Goal: Book appointment/travel/reservation

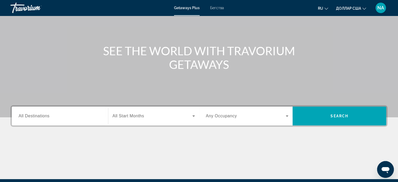
scroll to position [23, 0]
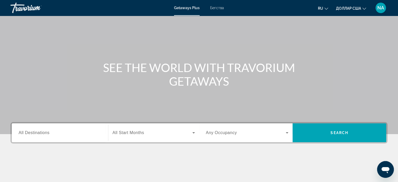
click at [71, 134] on input "Destination All Destinations" at bounding box center [60, 133] width 83 height 6
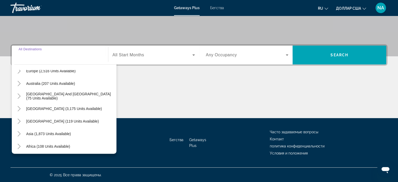
scroll to position [85, 0]
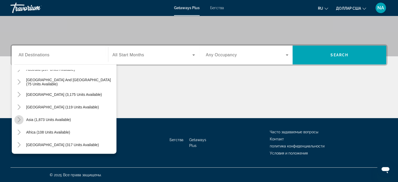
click at [18, 121] on icon "Toggle Asia (1,873 units available)" at bounding box center [18, 119] width 5 height 5
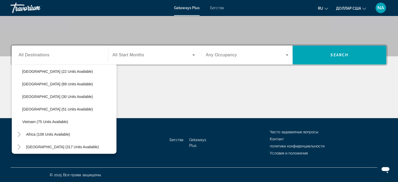
scroll to position [223, 0]
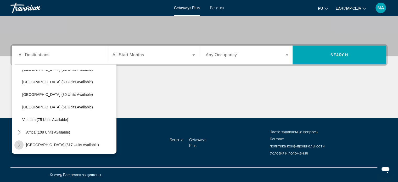
click at [19, 145] on icon "Toggle Middle East (317 units available)" at bounding box center [18, 144] width 5 height 5
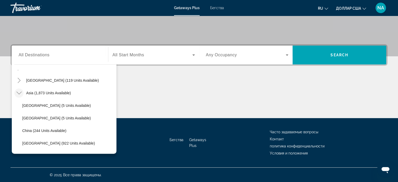
scroll to position [107, 0]
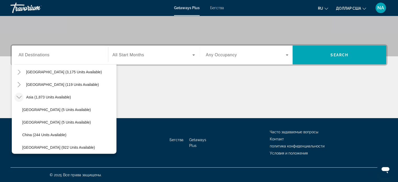
click at [52, 174] on font "© 2025 Все права защищены." at bounding box center [76, 175] width 52 height 4
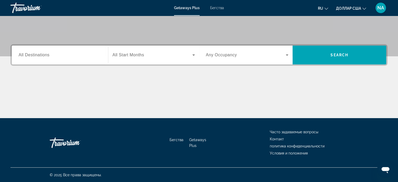
click at [97, 118] on div "Бегства Getaways Plus Часто задаваемые вопросы Контакт политика конфиденциально…" at bounding box center [198, 142] width 377 height 49
click at [94, 59] on div "Виджет поиска" at bounding box center [60, 55] width 83 height 15
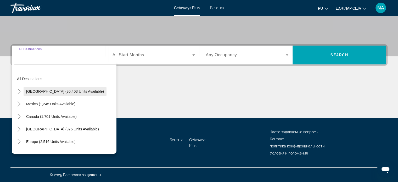
click at [72, 91] on span "[GEOGRAPHIC_DATA] (30,403 units available)" at bounding box center [65, 91] width 78 height 4
type input "**********"
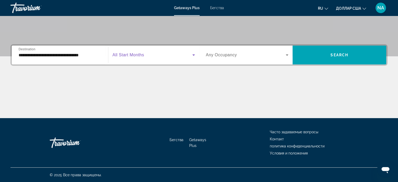
click at [193, 54] on icon "Виджет поиска" at bounding box center [193, 55] width 6 height 6
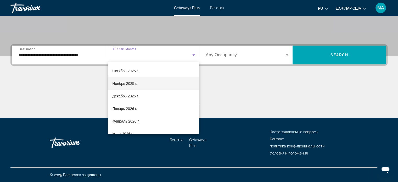
scroll to position [25, 0]
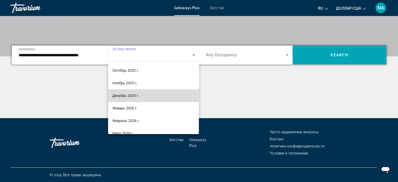
click at [159, 97] on mat-option "Декабрь 2025 г." at bounding box center [153, 95] width 91 height 13
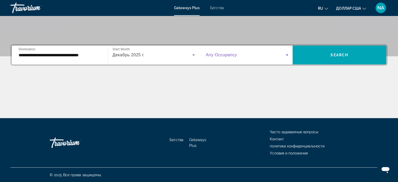
click at [287, 54] on icon "Виджет поиска" at bounding box center [287, 54] width 3 height 1
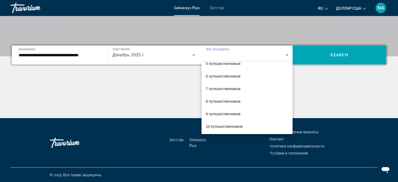
scroll to position [58, 0]
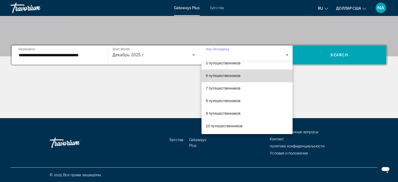
click at [255, 77] on mat-option "6 путешественников" at bounding box center [246, 75] width 91 height 13
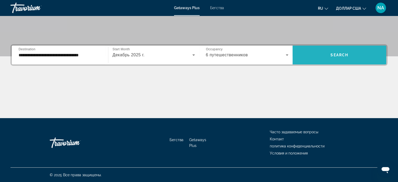
click at [356, 51] on span "Виджет поиска" at bounding box center [339, 55] width 94 height 13
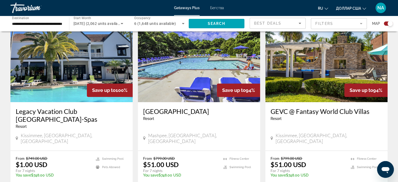
scroll to position [193, 0]
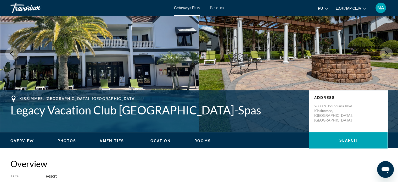
scroll to position [48, 0]
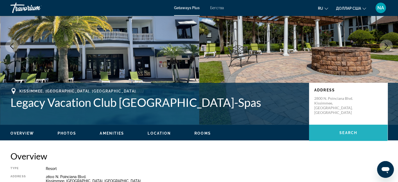
click at [355, 134] on span "Search" at bounding box center [348, 132] width 18 height 4
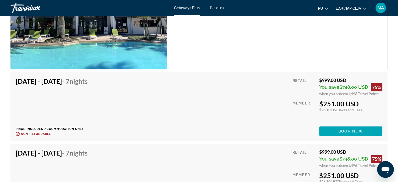
scroll to position [1613, 0]
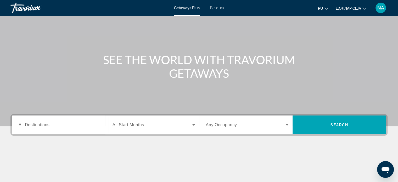
scroll to position [30, 0]
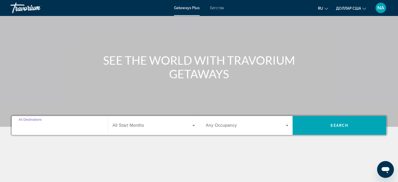
click at [90, 122] on input "Destination All Destinations" at bounding box center [60, 125] width 83 height 6
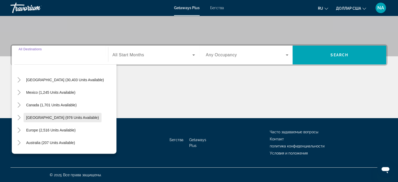
scroll to position [12, 0]
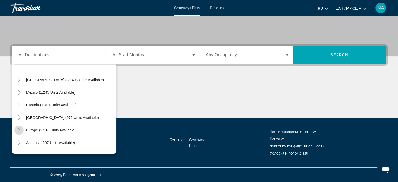
click at [20, 130] on icon "Toggle Europe (2,516 units available)" at bounding box center [18, 129] width 5 height 5
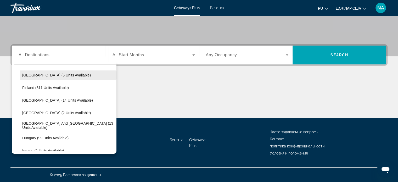
scroll to position [116, 0]
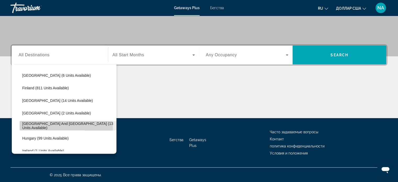
click at [32, 127] on span "Виджет поиска" at bounding box center [68, 125] width 97 height 13
type input "**********"
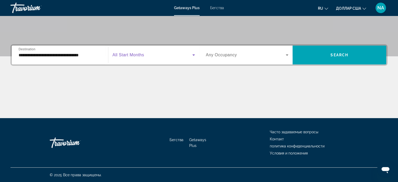
click at [193, 54] on icon "Виджет поиска" at bounding box center [193, 55] width 6 height 6
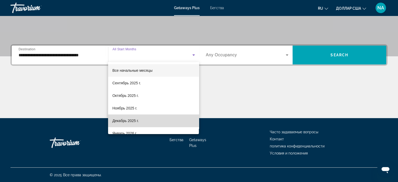
click at [163, 120] on mat-option "Декабрь 2025 г." at bounding box center [153, 120] width 91 height 13
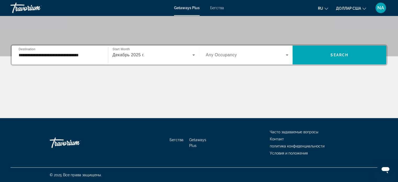
click at [286, 50] on div "Виджет поиска" at bounding box center [247, 55] width 83 height 15
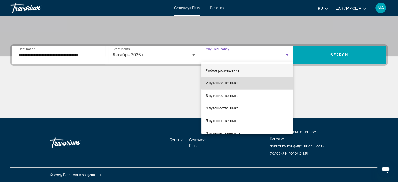
click at [259, 83] on mat-option "2 путешественника" at bounding box center [246, 83] width 91 height 13
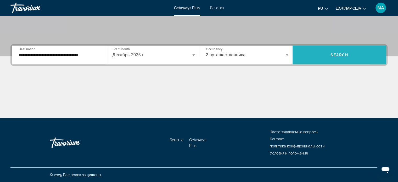
click at [311, 55] on span "Виджет поиска" at bounding box center [339, 55] width 94 height 13
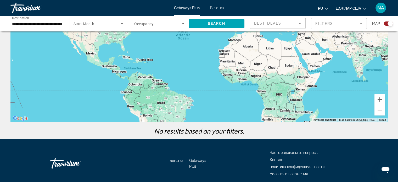
scroll to position [73, 0]
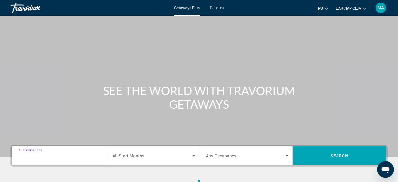
click at [83, 156] on input "Destination All Destinations" at bounding box center [60, 156] width 83 height 6
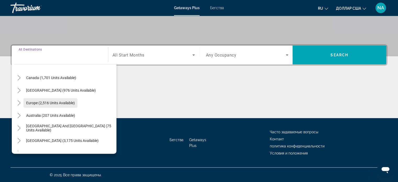
scroll to position [39, 0]
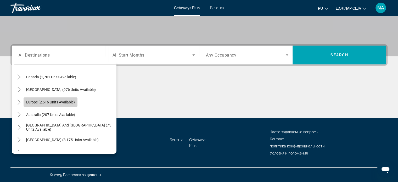
click at [73, 101] on span "Europe (2,516 units available)" at bounding box center [50, 102] width 49 height 4
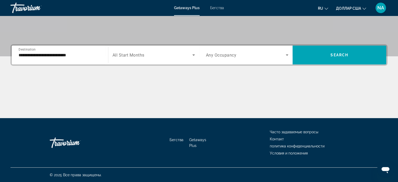
click at [77, 87] on div "Основное содержание" at bounding box center [198, 98] width 377 height 39
click at [96, 53] on input "**********" at bounding box center [60, 55] width 83 height 6
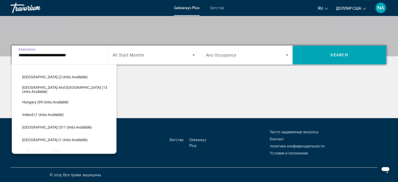
scroll to position [150, 0]
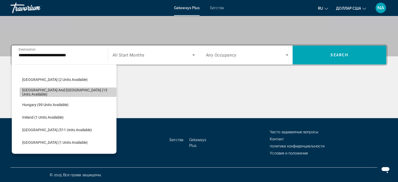
click at [85, 93] on span "Greece and Cyprus (13 units available)" at bounding box center [68, 92] width 92 height 8
type input "**********"
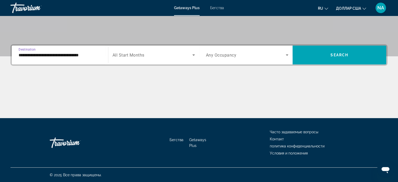
click at [85, 93] on div "Основное содержание" at bounding box center [198, 98] width 377 height 39
click at [193, 54] on icon "Search widget" at bounding box center [193, 55] width 6 height 6
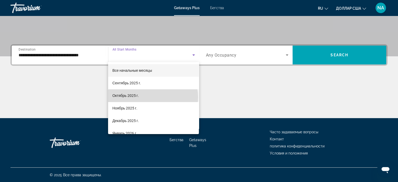
click at [153, 97] on mat-option "Октябрь 2025 г." at bounding box center [153, 95] width 91 height 13
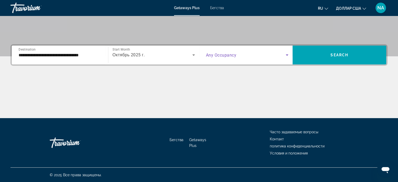
click at [287, 54] on icon "Search widget" at bounding box center [287, 55] width 6 height 6
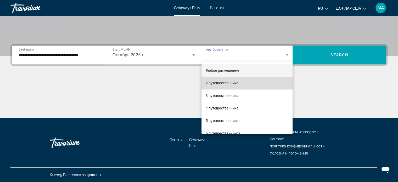
click at [264, 87] on mat-option "2 путешественника" at bounding box center [246, 83] width 91 height 13
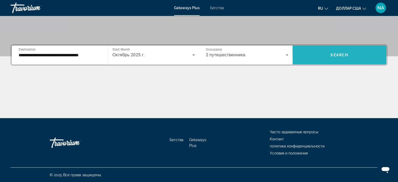
click at [310, 55] on span "Search widget" at bounding box center [339, 55] width 94 height 13
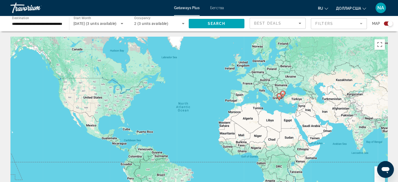
click at [276, 96] on div "To activate drag with keyboard, press Alt + Enter. Once in keyboard drag state,…" at bounding box center [198, 115] width 377 height 157
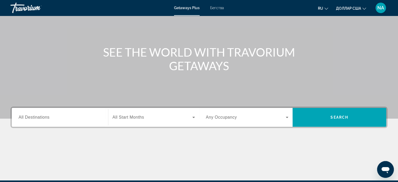
scroll to position [38, 0]
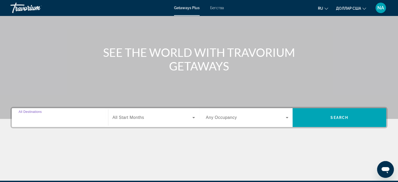
click at [92, 119] on input "Destination All Destinations" at bounding box center [60, 118] width 83 height 6
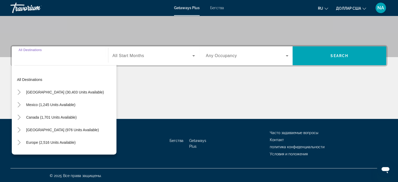
scroll to position [101, 0]
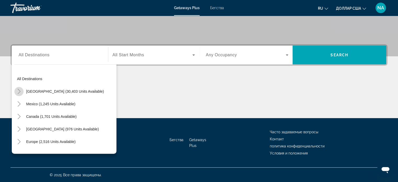
click at [19, 92] on icon "Toggle United States (30,403 units available)" at bounding box center [18, 91] width 5 height 5
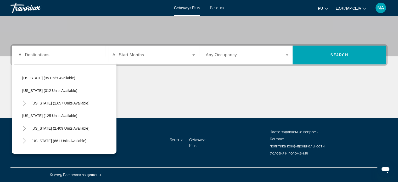
scroll to position [215, 0]
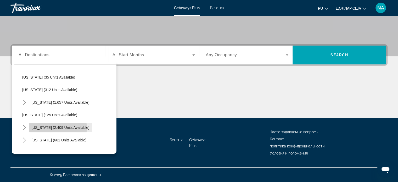
click at [58, 127] on span "Nevada (2,409 units available)" at bounding box center [60, 127] width 58 height 4
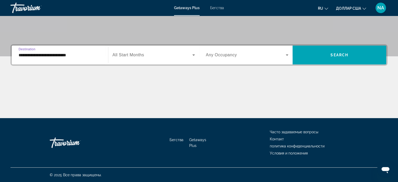
click at [67, 55] on input "**********" at bounding box center [60, 55] width 83 height 6
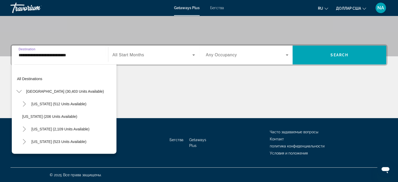
scroll to position [232, 0]
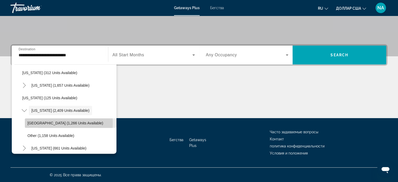
click at [42, 122] on span "Las Vegas (1,266 units available)" at bounding box center [65, 123] width 76 height 4
type input "**********"
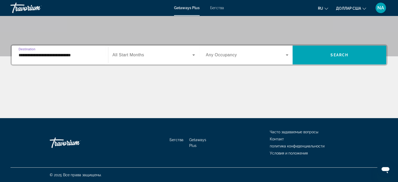
click at [193, 53] on icon "Виджет поиска" at bounding box center [193, 55] width 6 height 6
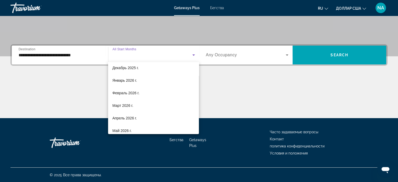
scroll to position [53, 0]
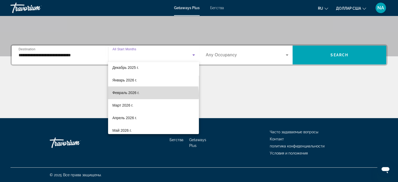
click at [153, 95] on mat-option "Февраль 2026 г." at bounding box center [153, 92] width 91 height 13
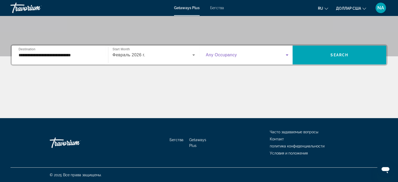
click at [286, 54] on icon "Виджет поиска" at bounding box center [287, 55] width 6 height 6
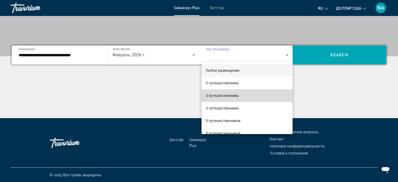
click at [260, 97] on mat-option "3 путешественника" at bounding box center [246, 95] width 91 height 13
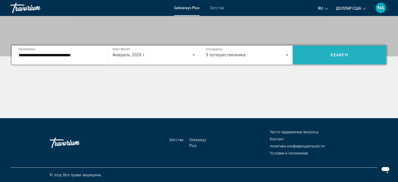
click at [329, 52] on span "Виджет поиска" at bounding box center [339, 55] width 94 height 13
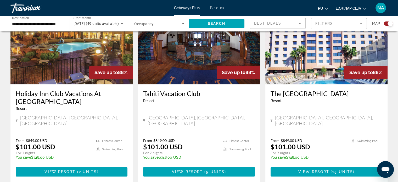
scroll to position [403, 0]
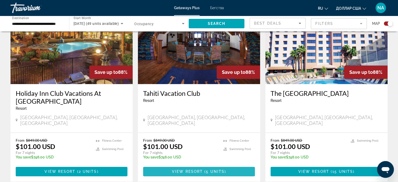
click at [227, 165] on span "Основное содержание" at bounding box center [199, 171] width 112 height 13
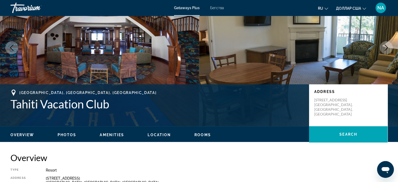
scroll to position [50, 0]
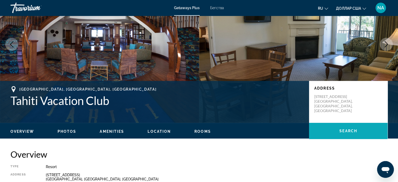
click at [348, 129] on span "Search" at bounding box center [348, 131] width 18 height 4
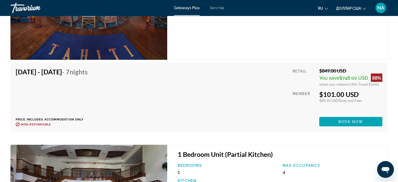
scroll to position [1011, 0]
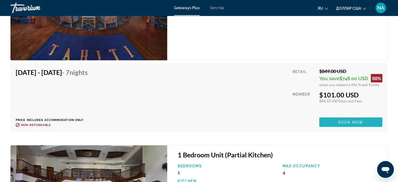
click at [337, 121] on span "Основное содержание" at bounding box center [350, 122] width 63 height 13
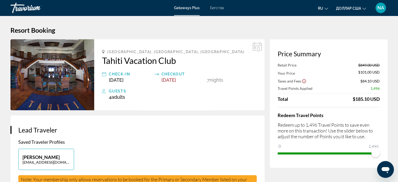
drag, startPoint x: 158, startPoint y: 25, endPoint x: 105, endPoint y: 49, distance: 58.3
